Goal: Information Seeking & Learning: Learn about a topic

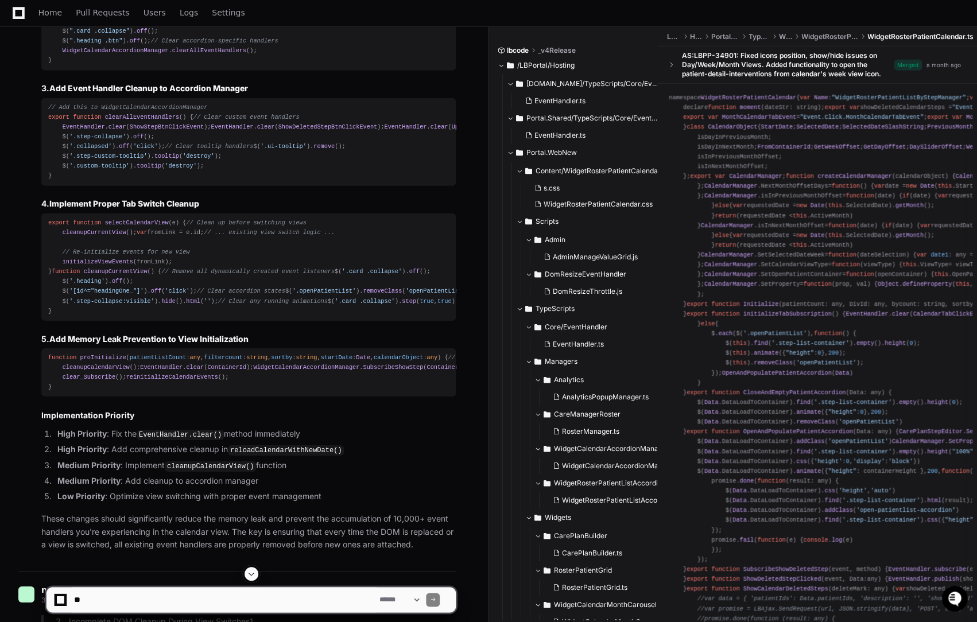
scroll to position [1399, 0]
click at [104, 13] on span "Pull Requests" at bounding box center [102, 12] width 53 height 7
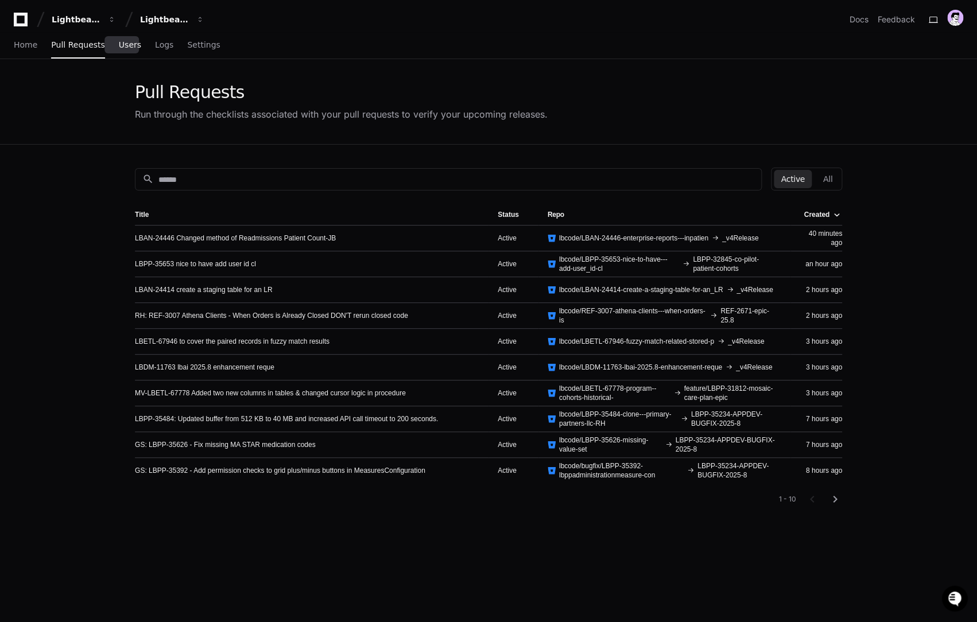
click at [126, 42] on span "Users" at bounding box center [130, 44] width 22 height 7
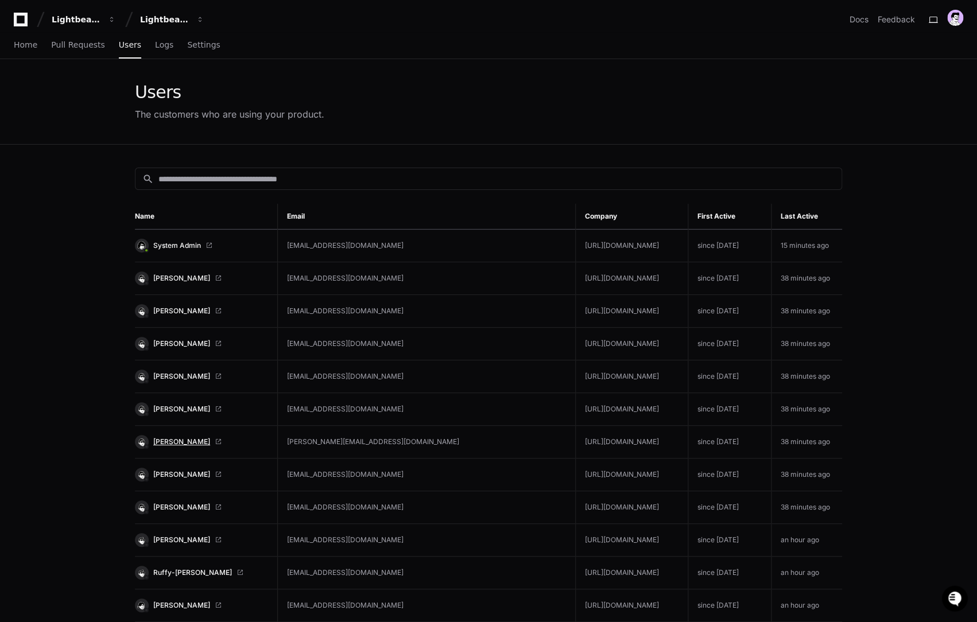
click at [184, 444] on span "[PERSON_NAME]" at bounding box center [181, 441] width 57 height 9
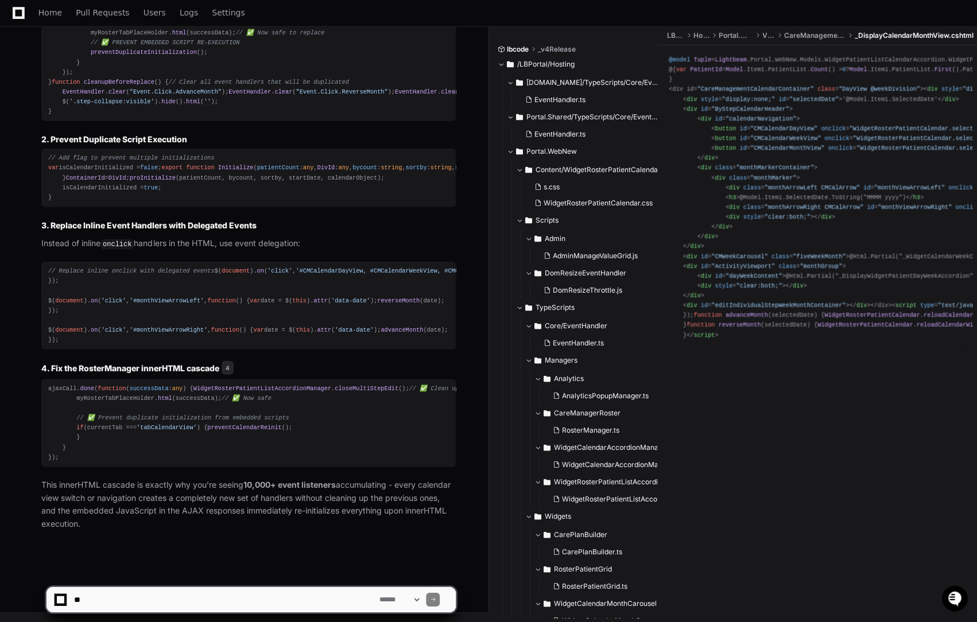
scroll to position [4499, 0]
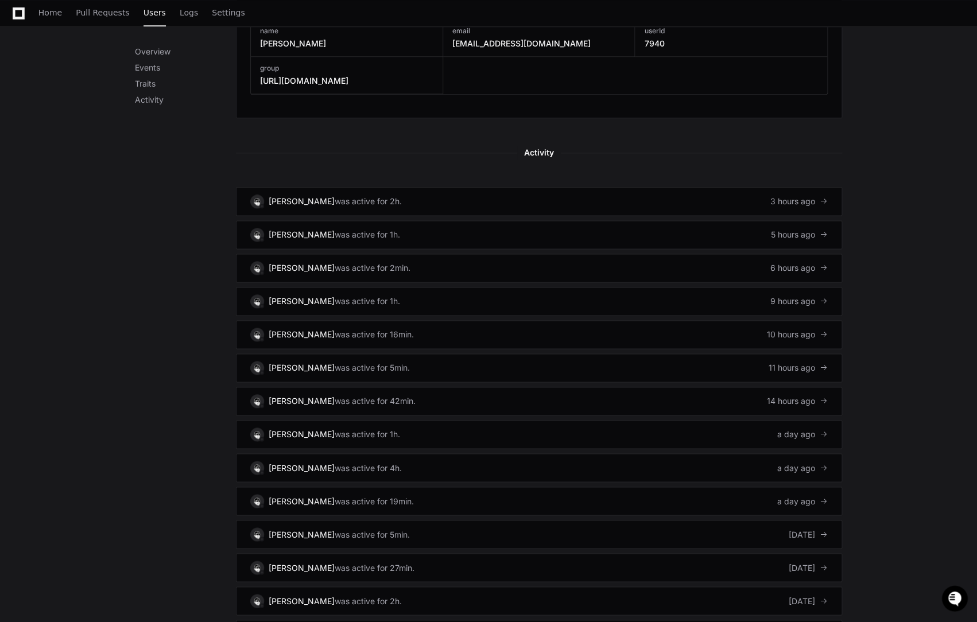
scroll to position [526, 0]
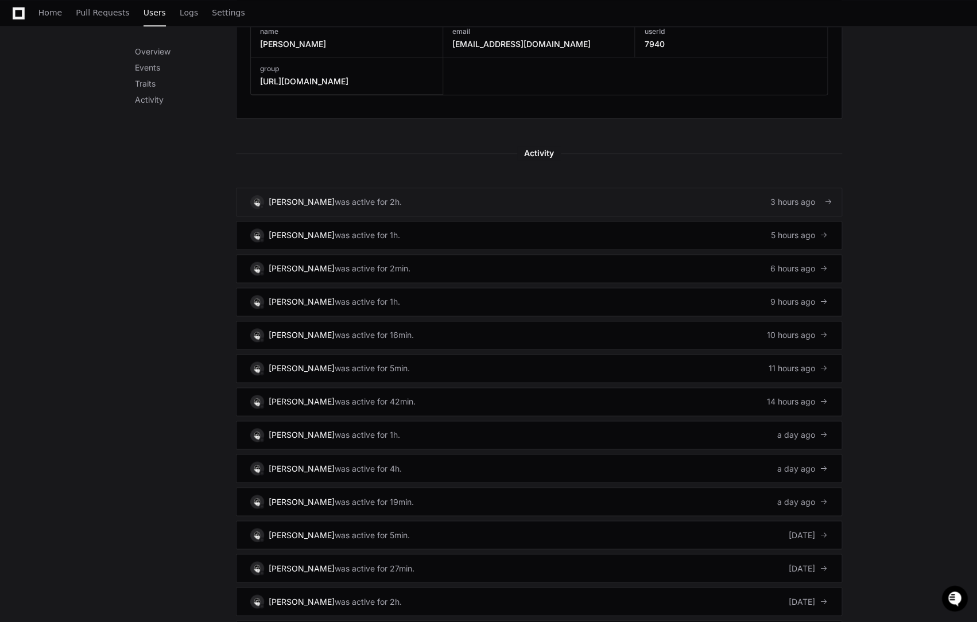
click at [378, 210] on link "Adam Salem was active for 2h. 3 hours ago" at bounding box center [539, 202] width 606 height 29
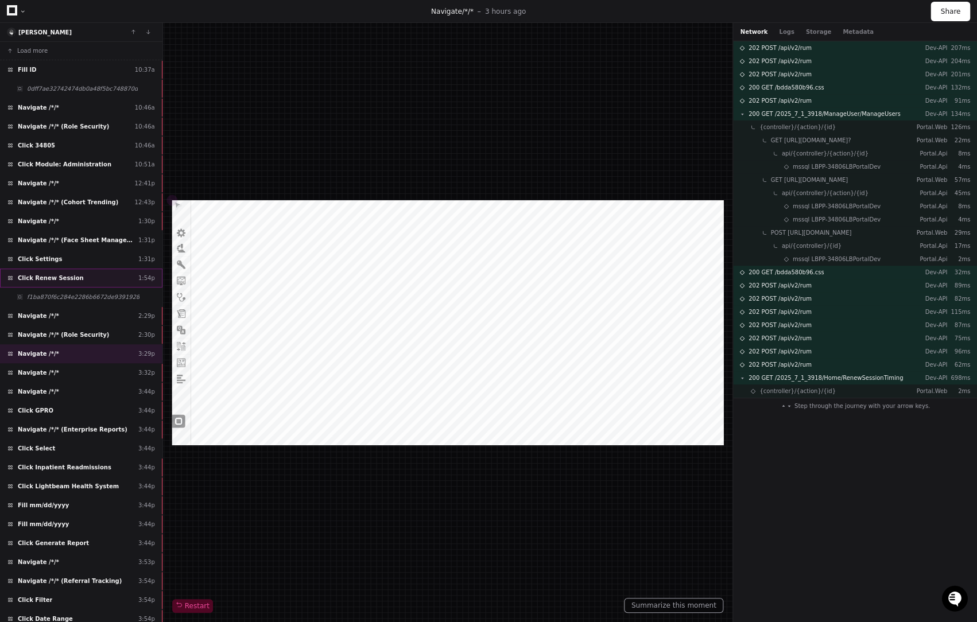
click at [95, 281] on div "Click Renew Session 1:54p" at bounding box center [81, 278] width 162 height 19
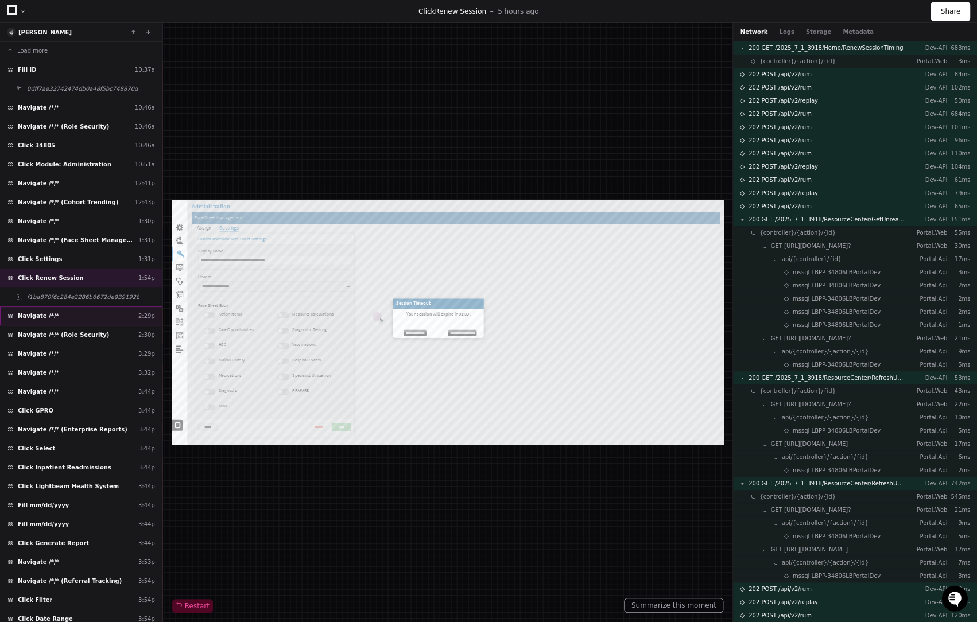
click at [57, 316] on div "Navigate /*/* 2:29p" at bounding box center [81, 316] width 162 height 19
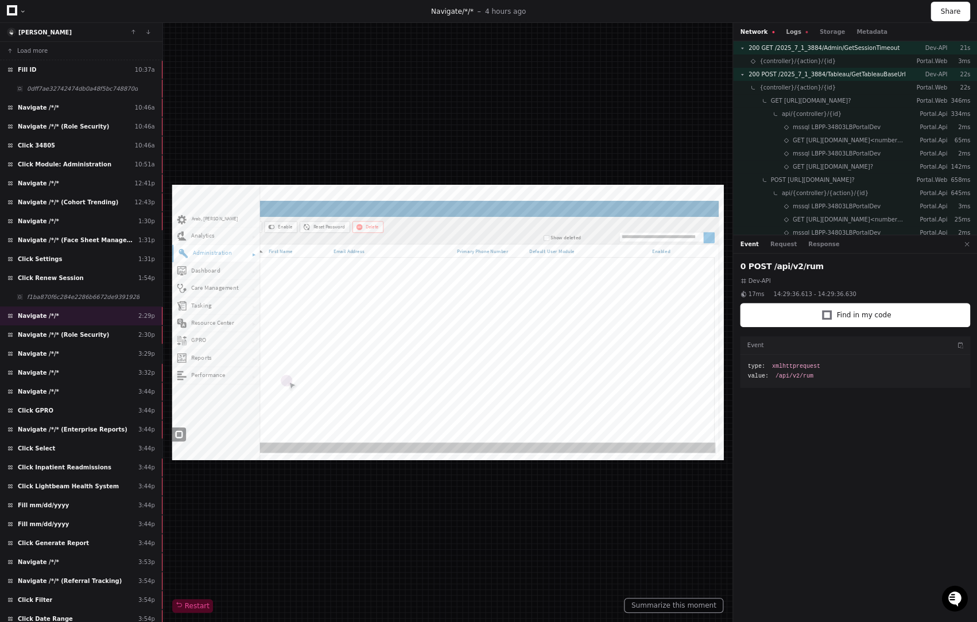
click at [789, 30] on button "Logs" at bounding box center [797, 32] width 22 height 9
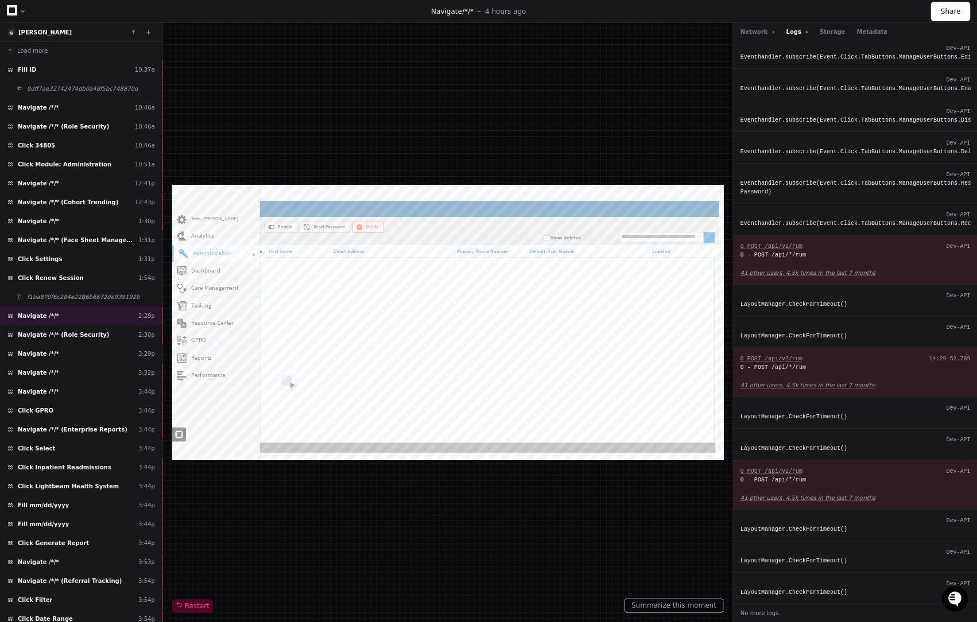
scroll to position [2044, 0]
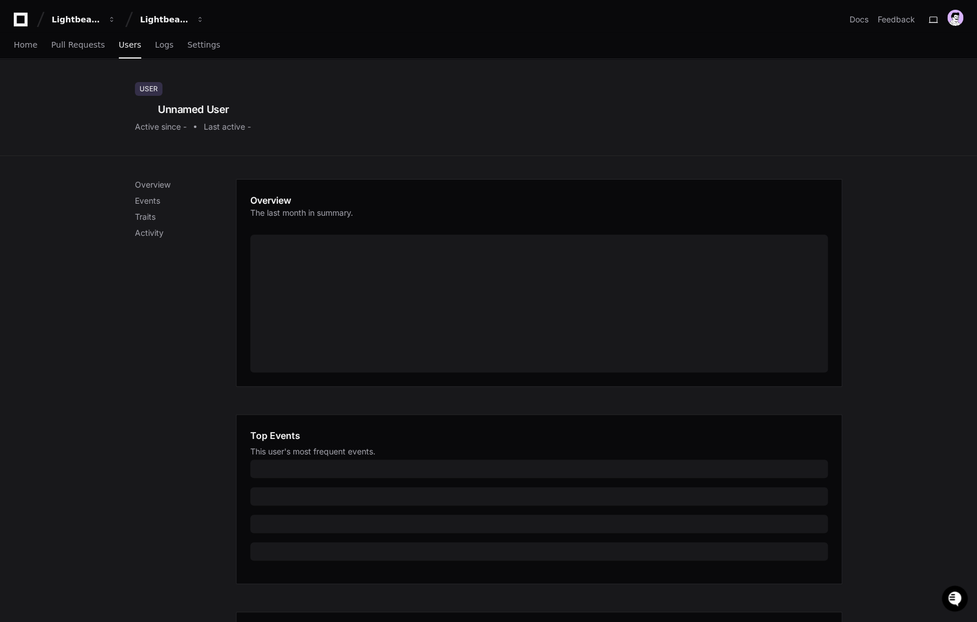
scroll to position [223, 0]
